Goal: Information Seeking & Learning: Learn about a topic

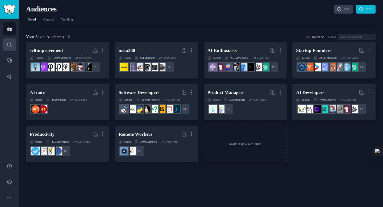
click at [10, 45] on icon "Sidebar" at bounding box center [10, 45] width 6 height 6
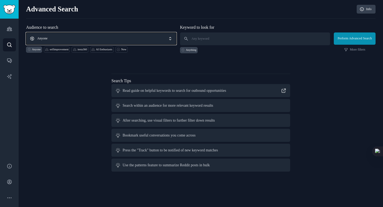
click at [73, 34] on span "Anyone" at bounding box center [101, 38] width 150 height 12
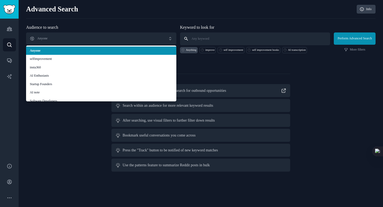
click at [222, 38] on input "text" at bounding box center [255, 38] width 150 height 13
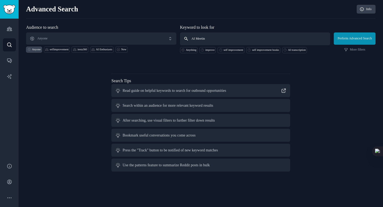
type input "AI Meeting"
click button "Perform Advanced Search" at bounding box center [355, 38] width 42 height 12
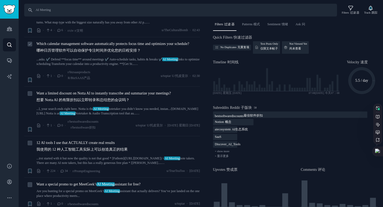
scroll to position [225, 0]
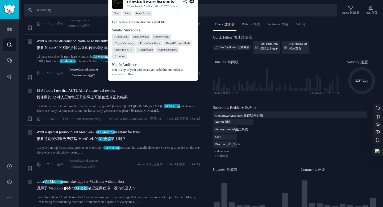
click at [85, 68] on span "r/bestsoftwarediscounts r/bestsoftware折扣" at bounding box center [83, 73] width 31 height 10
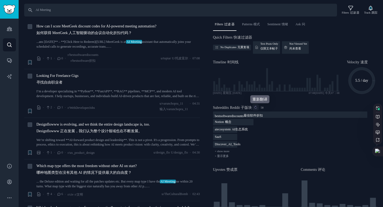
scroll to position [0, 0]
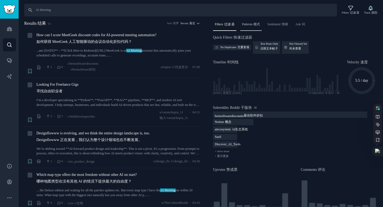
click at [248, 28] on div "Patterns 模式" at bounding box center [251, 25] width 22 height 11
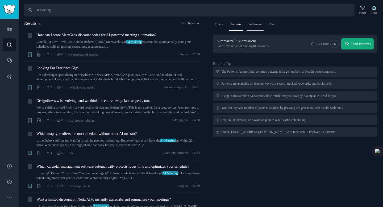
click at [261, 25] on span "Sentiment" at bounding box center [254, 24] width 13 height 5
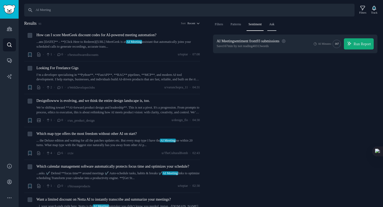
click at [274, 24] on span "Ask" at bounding box center [271, 24] width 5 height 5
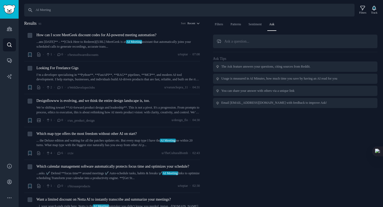
click at [262, 68] on div "The Ask feature answers your questions, citing sources from Reddit." at bounding box center [265, 66] width 89 height 5
click at [250, 67] on div "The Ask feature answers your questions, citing sources from Reddit." at bounding box center [265, 66] width 89 height 5
click at [228, 40] on input "text" at bounding box center [295, 42] width 165 height 14
drag, startPoint x: 231, startPoint y: 64, endPoint x: 221, endPoint y: 67, distance: 10.3
click at [229, 64] on div "The Ask feature answers your questions, citing sources from Reddit." at bounding box center [265, 66] width 89 height 5
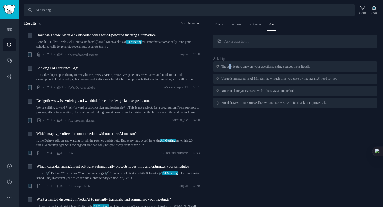
copy div "s"
click at [221, 67] on div "The Ask feature answers your questions, citing sources from Reddit." at bounding box center [265, 66] width 89 height 5
drag, startPoint x: 221, startPoint y: 67, endPoint x: 216, endPoint y: 67, distance: 5.3
click at [221, 67] on div "The Ask feature answers your questions, citing sources from Reddit." at bounding box center [295, 66] width 165 height 10
copy div "The"
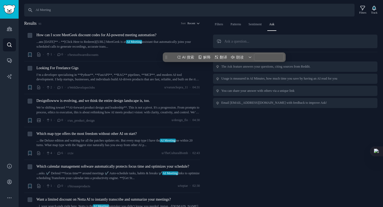
click at [215, 67] on div "The Ask feature answers your questions, citing sources from Reddit." at bounding box center [295, 66] width 165 height 10
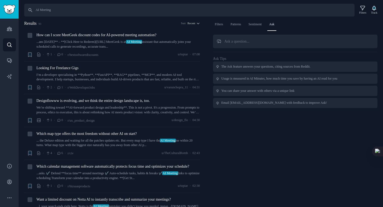
click at [224, 66] on div "The Ask feature answers your questions, citing sources from Reddit." at bounding box center [295, 66] width 165 height 10
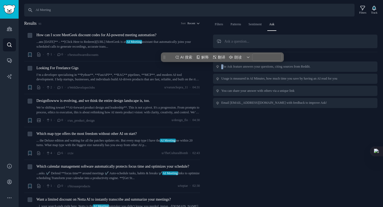
copy div "T"
click at [310, 66] on div "The Ask feature answers your questions, citing sources from Reddit." at bounding box center [265, 66] width 89 height 5
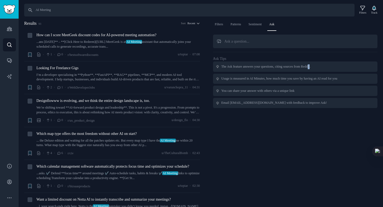
drag, startPoint x: 323, startPoint y: 66, endPoint x: 326, endPoint y: 67, distance: 2.9
click at [326, 67] on div "The Ask feature answers your questions, citing sources from Reddit." at bounding box center [295, 66] width 165 height 10
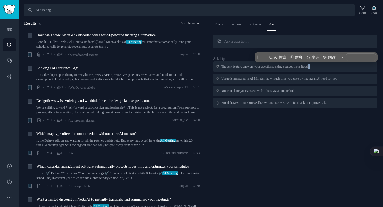
copy div "it."
click at [294, 78] on div "Usage is measured in AI Minutes, how much time you save by having an AI read fo…" at bounding box center [279, 78] width 116 height 5
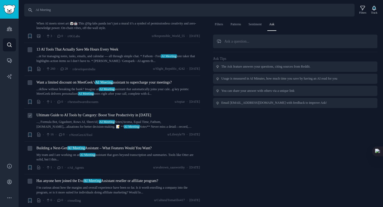
scroll to position [330, 0]
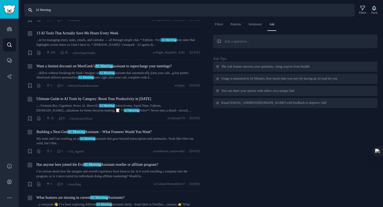
click at [124, 13] on input "AI Meeting" at bounding box center [189, 10] width 330 height 13
type input "AI note taking"
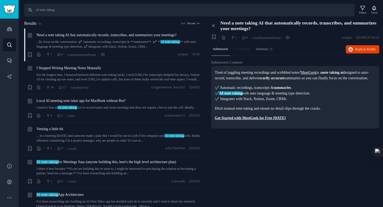
drag, startPoint x: 219, startPoint y: 98, endPoint x: 245, endPoint y: 98, distance: 26.6
click at [245, 98] on p "✔️ Automatic recordings, transcripts & summaries . ✔️ AI note taking with auto …" at bounding box center [295, 93] width 161 height 17
drag, startPoint x: 220, startPoint y: 92, endPoint x: 301, endPoint y: 104, distance: 82.2
click at [301, 102] on p "✔️ Automatic recordings, transcripts & summaries . ✔️ AI note taking with auto …" at bounding box center [295, 93] width 161 height 17
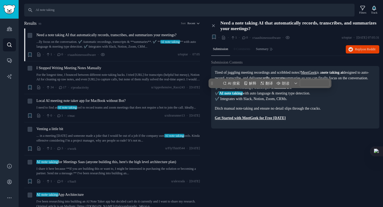
copy p "Automatic recordings, transcripts & summaries . ✔️ AI note taking with auto lan…"
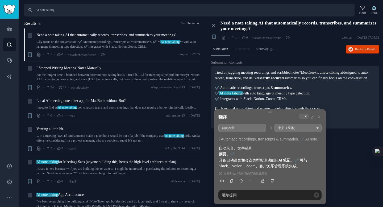
click at [266, 77] on p "Tired of juggling meeting recordings and scribbled notes? MeetGeek is a note ta…" at bounding box center [295, 75] width 161 height 11
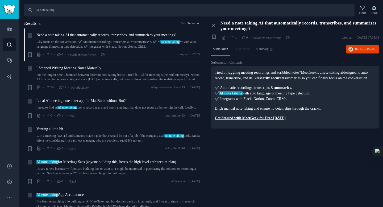
click at [126, 71] on div "I Stopped Writing Meeting Notes Manually" at bounding box center [118, 68] width 164 height 6
click at [97, 71] on span "I Stopped Writing Meeting Notes Manually" at bounding box center [68, 68] width 65 height 6
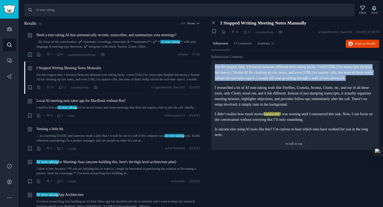
drag, startPoint x: 216, startPoint y: 69, endPoint x: 278, endPoint y: 86, distance: 65.2
click at [278, 86] on div "For the longest time, I bounced between different note-taking hacks. I tried [U…" at bounding box center [295, 100] width 161 height 73
copy div "For the longest time, I bounced between different note-taking hacks. I tried [U…"
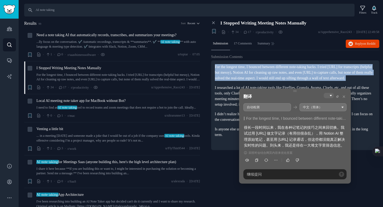
click at [289, 71] on p "For the longest time, I bounced between different note-taking hacks. I tried [U…" at bounding box center [295, 72] width 161 height 17
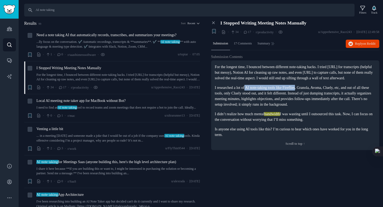
drag, startPoint x: 250, startPoint y: 94, endPoint x: 307, endPoint y: 94, distance: 57.7
click at [307, 94] on p "I researched a lot of AI note-taking tools like Fireflies, Granola, Avoma, Clue…" at bounding box center [295, 96] width 161 height 22
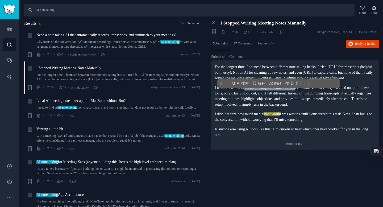
copy p "AI note-taking tools like Fireflies"
click at [267, 101] on p "I researched a lot of AI note-taking tools like Fireflies, Granola, Avoma, Clue…" at bounding box center [295, 96] width 161 height 22
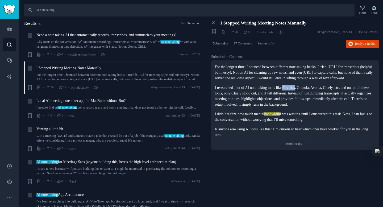
drag, startPoint x: 293, startPoint y: 94, endPoint x: 307, endPoint y: 93, distance: 14.6
click at [307, 93] on p "I researched a lot of AI note-taking tools like Fireflies, Granola, Avoma, Clue…" at bounding box center [295, 96] width 161 height 22
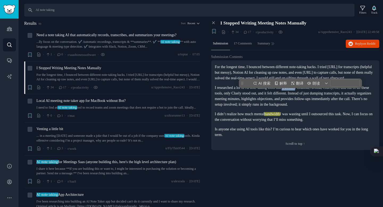
copy p "Fireflies"
click at [280, 107] on p "I researched a lot of AI note-taking tools like Fireflies, Granola, Avoma, Clue…" at bounding box center [295, 96] width 161 height 22
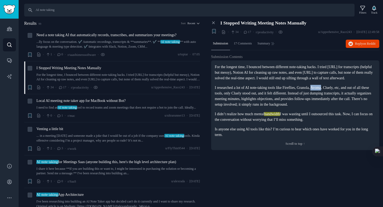
drag, startPoint x: 326, startPoint y: 94, endPoint x: 337, endPoint y: 94, distance: 10.9
click at [337, 94] on p "I researched a lot of AI note-taking tools like Fireflies, Granola, Avoma, Clue…" at bounding box center [295, 96] width 161 height 22
copy p "Avoma"
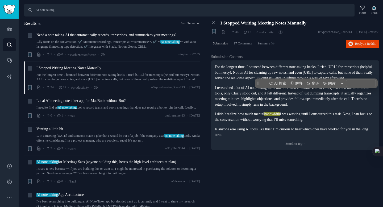
click at [333, 66] on p "For the longest time, I bounced between different note-taking hacks. I tried [U…" at bounding box center [295, 72] width 161 height 17
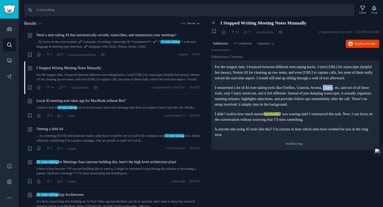
drag, startPoint x: 345, startPoint y: 90, endPoint x: 349, endPoint y: 90, distance: 4.0
click at [349, 90] on p "I researched a lot of AI note-taking tools like Fireflies, Granola, Avoma, Clue…" at bounding box center [295, 96] width 161 height 22
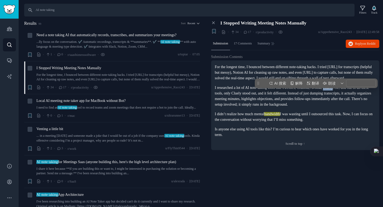
copy p "Cluely"
click at [325, 122] on p "I didn’t realize how much mental bandwidth I was wasting until I outsourced thi…" at bounding box center [295, 116] width 161 height 11
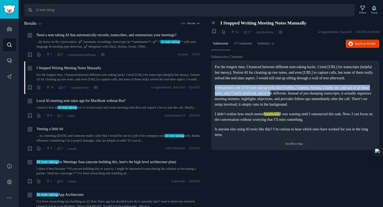
drag, startPoint x: 214, startPoint y: 93, endPoint x: 299, endPoint y: 99, distance: 84.8
click at [299, 99] on div "For the longest time, I bounced between different note-taking hacks. I tried [U…" at bounding box center [295, 105] width 168 height 90
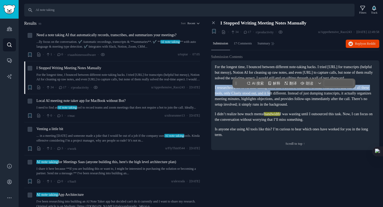
copy p "I researched a lot of AI note-taking tools like Fireflies, Granola, Avoma, Clue…"
click at [299, 99] on p "I researched a lot of AI note-taking tools like Fireflies, Granola, Avoma, Clue…" at bounding box center [295, 96] width 161 height 22
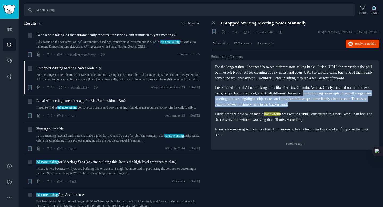
drag, startPoint x: 338, startPoint y: 98, endPoint x: 276, endPoint y: 114, distance: 63.8
click at [276, 107] on p "I researched a lot of AI note-taking tools like Fireflies, Granola, Avoma, Clue…" at bounding box center [295, 96] width 161 height 22
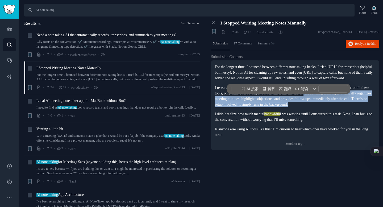
copy p "just dumping transcripts, it actually organizes meeting minutes, highlights obj…"
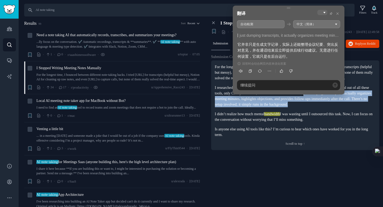
click at [280, 107] on p "I researched a lot of AI note-taking tools like Fireflies, Granola, Avoma, Clue…" at bounding box center [295, 96] width 161 height 22
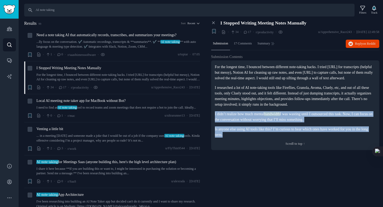
drag, startPoint x: 215, startPoint y: 127, endPoint x: 297, endPoint y: 144, distance: 83.9
click at [297, 137] on div "For the longest time, I bounced between different note-taking hacks. I tried [U…" at bounding box center [295, 100] width 161 height 73
copy div "I didn’t realize how much mental bandwidth I was wasting until I outsourced thi…"
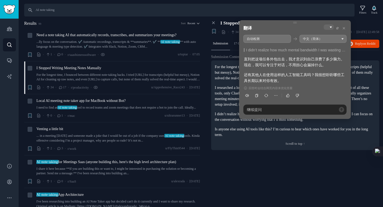
click at [218, 90] on p "I researched a lot of AI note-taking tools like Fireflies, Granola, Avoma, Clue…" at bounding box center [295, 96] width 161 height 22
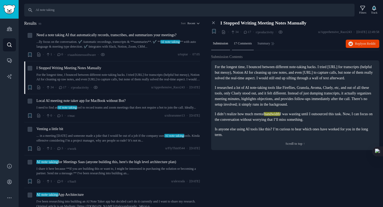
click at [240, 44] on span "17 Comments" at bounding box center [243, 43] width 18 height 5
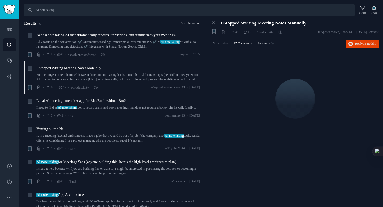
click at [266, 40] on div "Summary" at bounding box center [266, 43] width 21 height 13
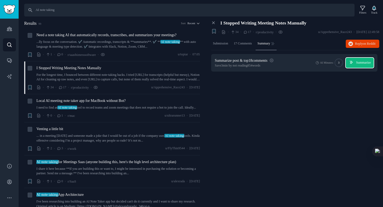
click at [356, 64] on span "Summarize" at bounding box center [363, 62] width 15 height 5
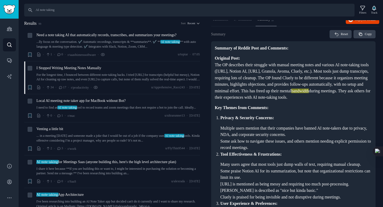
scroll to position [24, 0]
drag, startPoint x: 228, startPoint y: 97, endPoint x: 335, endPoint y: 103, distance: 107.1
click at [335, 100] on p "Original Post: The OP describes their struggle with manual meeting notes and va…" at bounding box center [293, 78] width 157 height 46
copy p "This has freed up their mental bandwidth during meetings. They ask others for t…"
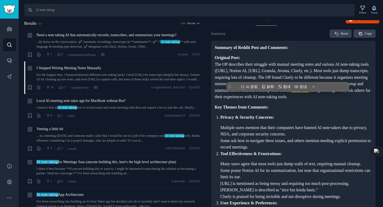
click at [297, 111] on p "Key Themes from Comments:" at bounding box center [293, 107] width 157 height 7
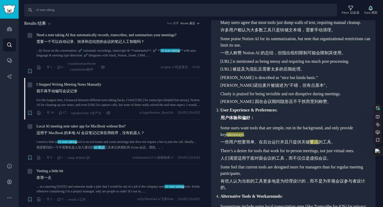
scroll to position [252, 0]
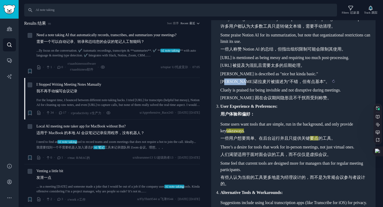
drag, startPoint x: 227, startPoint y: 99, endPoint x: 258, endPoint y: 104, distance: 31.7
click at [258, 84] on sider-trans-text "[PERSON_NAME]诺拉麦片被描述为“不错，但有点基本”。" at bounding box center [274, 81] width 109 height 5
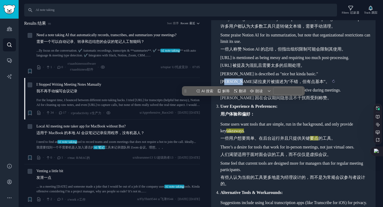
click at [258, 84] on sider-trans-text "[PERSON_NAME]诺拉麦片被描述为“不错，但有点基本”。" at bounding box center [274, 81] width 109 height 5
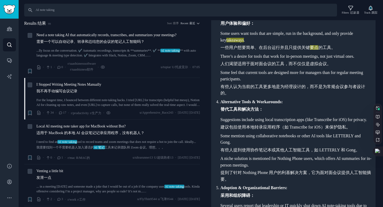
scroll to position [347, 0]
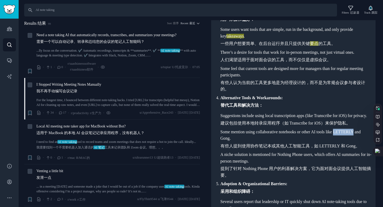
drag, startPoint x: 220, startPoint y: 170, endPoint x: 241, endPoint y: 170, distance: 20.7
click at [241, 149] on li "Some mention using collaborative notebooks or other AI tools like LETTERLY and …" at bounding box center [296, 139] width 152 height 21
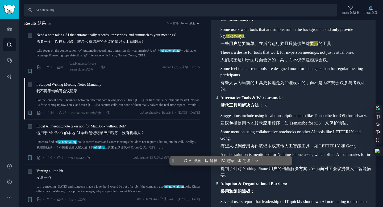
click at [254, 107] on sider-trans-text "替代工具和解决方法：" at bounding box center [241, 105] width 43 height 5
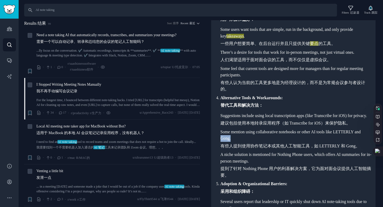
drag, startPoint x: 251, startPoint y: 170, endPoint x: 279, endPoint y: 170, distance: 27.7
click at [279, 149] on li "Some mention using collaborative notebooks or other AI tools like LETTERLY and …" at bounding box center [296, 139] width 152 height 21
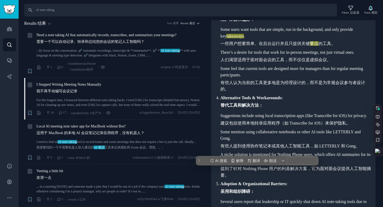
click at [248, 93] on li "Some feel that current tools are designed more for managers than for regular me…" at bounding box center [296, 78] width 152 height 27
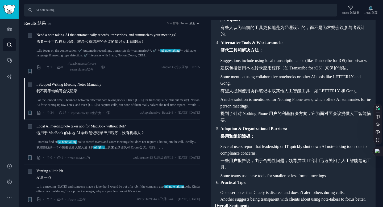
scroll to position [403, 0]
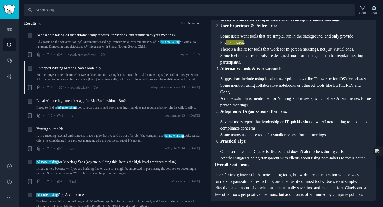
scroll to position [247, 0]
